Goal: Task Accomplishment & Management: Use online tool/utility

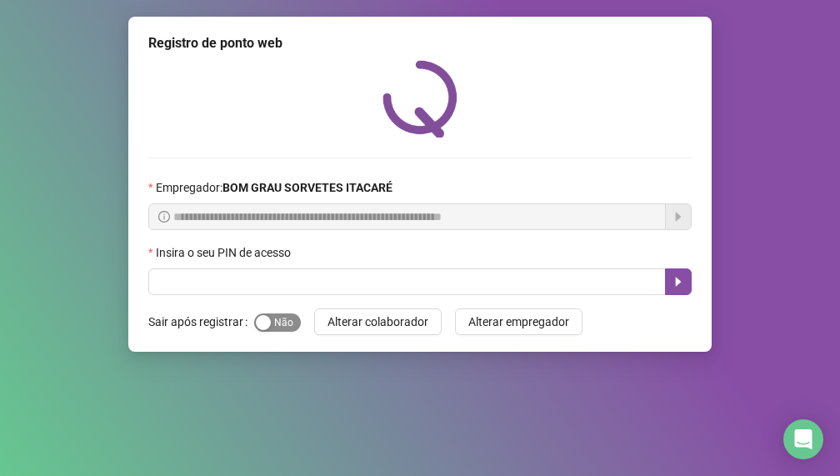
drag, startPoint x: 289, startPoint y: 326, endPoint x: 283, endPoint y: 316, distance: 11.6
click at [287, 324] on span "Sim Não" at bounding box center [277, 322] width 47 height 18
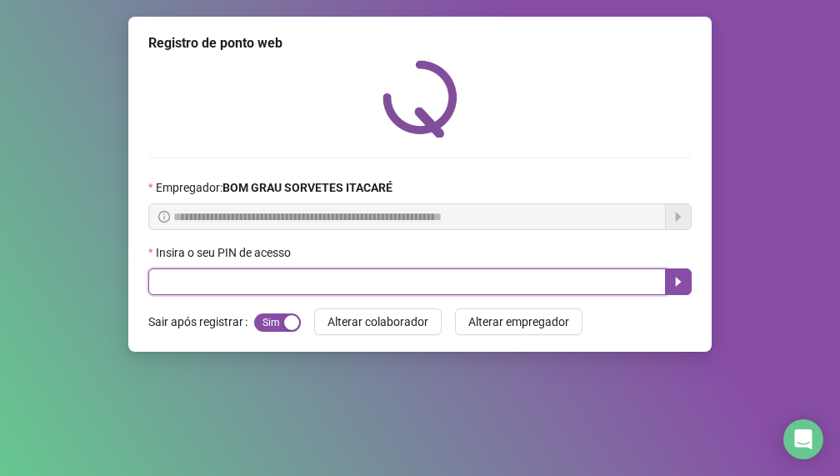
drag, startPoint x: 322, startPoint y: 273, endPoint x: 313, endPoint y: 284, distance: 14.3
click at [313, 284] on input "text" at bounding box center [407, 281] width 518 height 27
type input "*****"
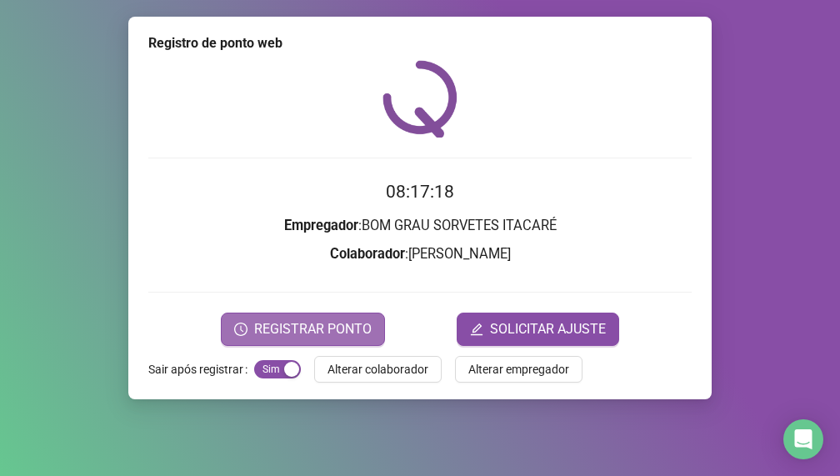
click at [337, 335] on span "REGISTRAR PONTO" at bounding box center [313, 329] width 118 height 20
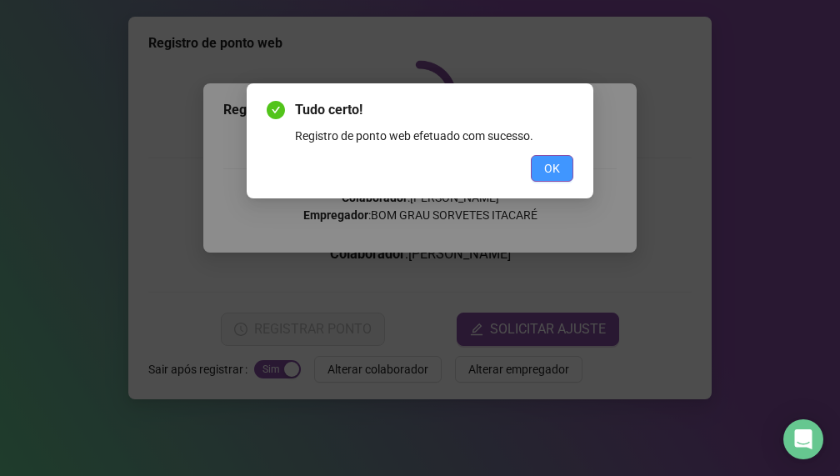
click at [552, 179] on button "OK" at bounding box center [552, 168] width 43 height 27
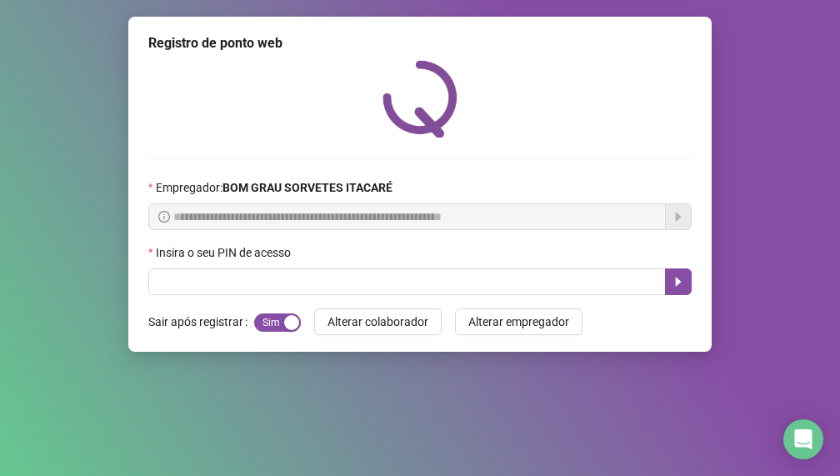
click at [553, 179] on div "Empregador : BOM GRAU SORVETES ITACARÉ" at bounding box center [420, 190] width 544 height 25
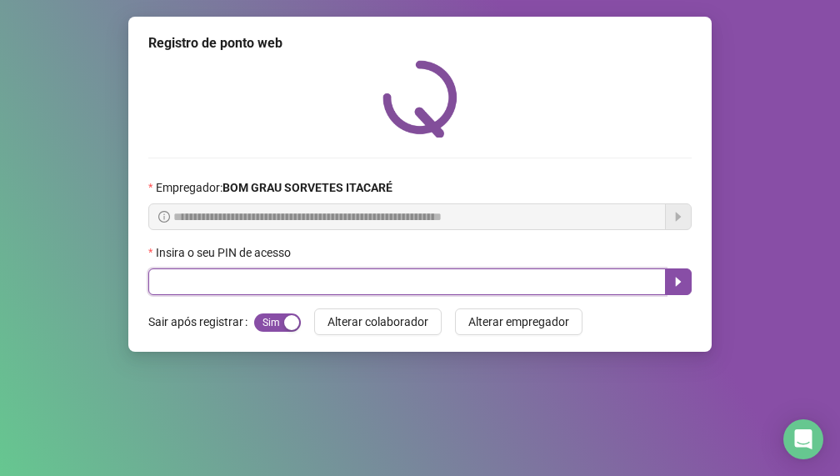
click at [451, 277] on input "text" at bounding box center [407, 281] width 518 height 27
type input "*****"
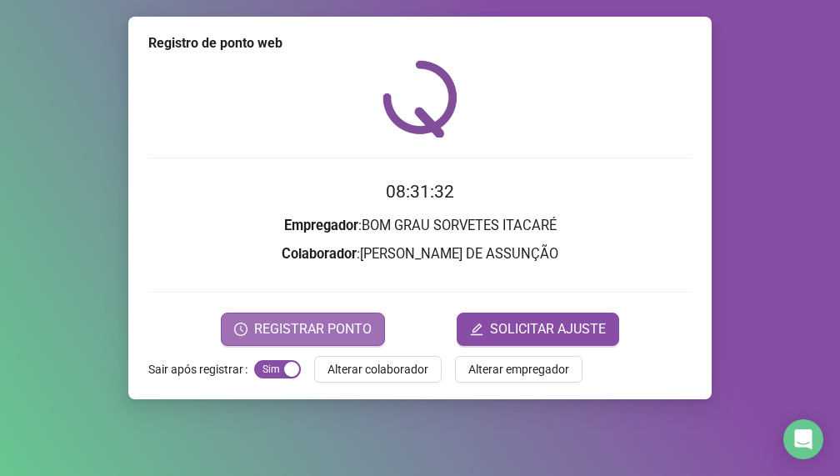
click at [352, 335] on span "REGISTRAR PONTO" at bounding box center [313, 329] width 118 height 20
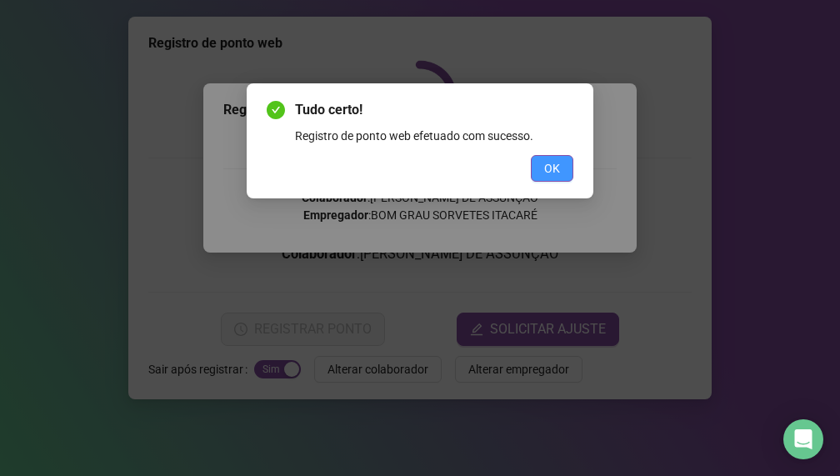
click at [543, 167] on button "OK" at bounding box center [552, 168] width 43 height 27
